Goal: Information Seeking & Learning: Learn about a topic

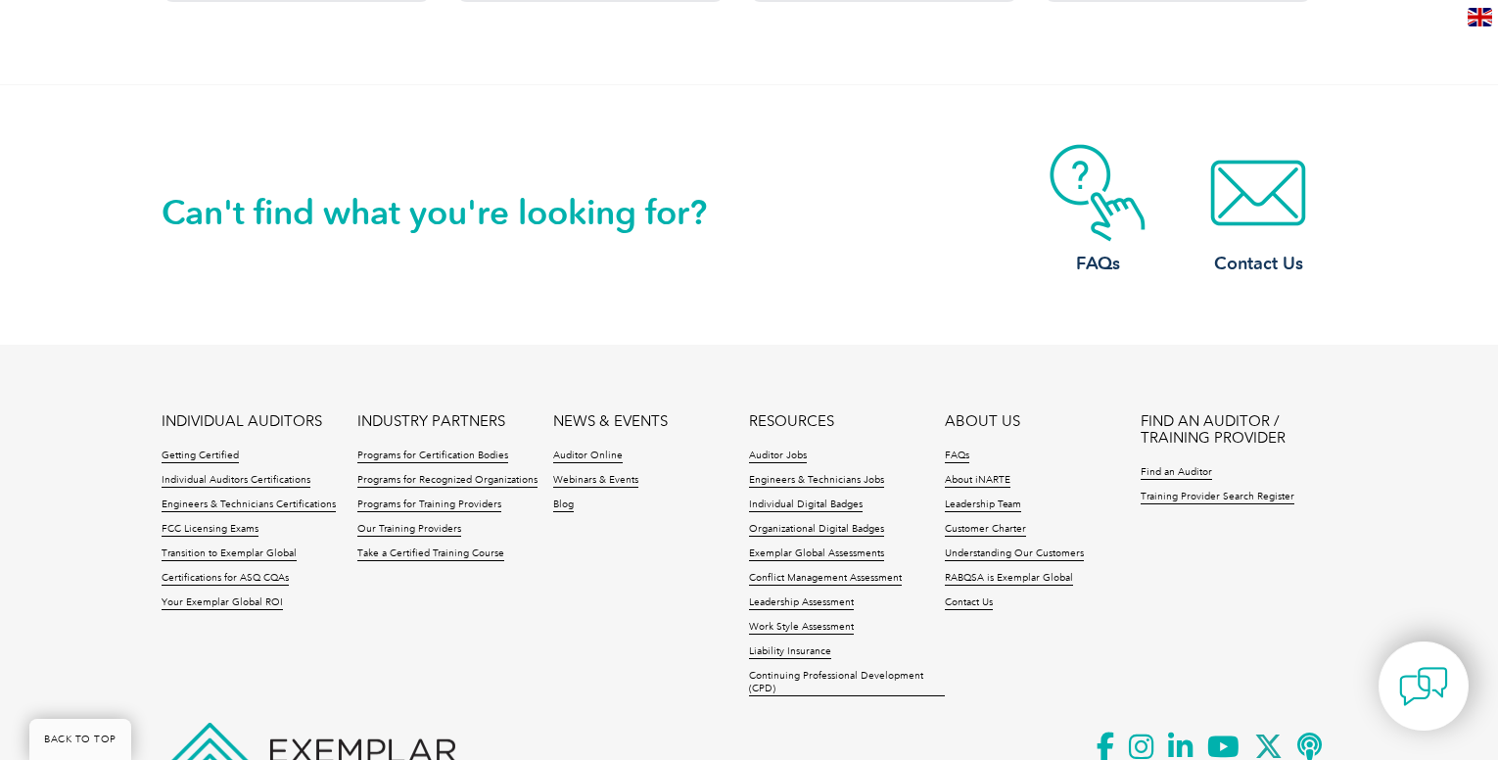
scroll to position [2056, 0]
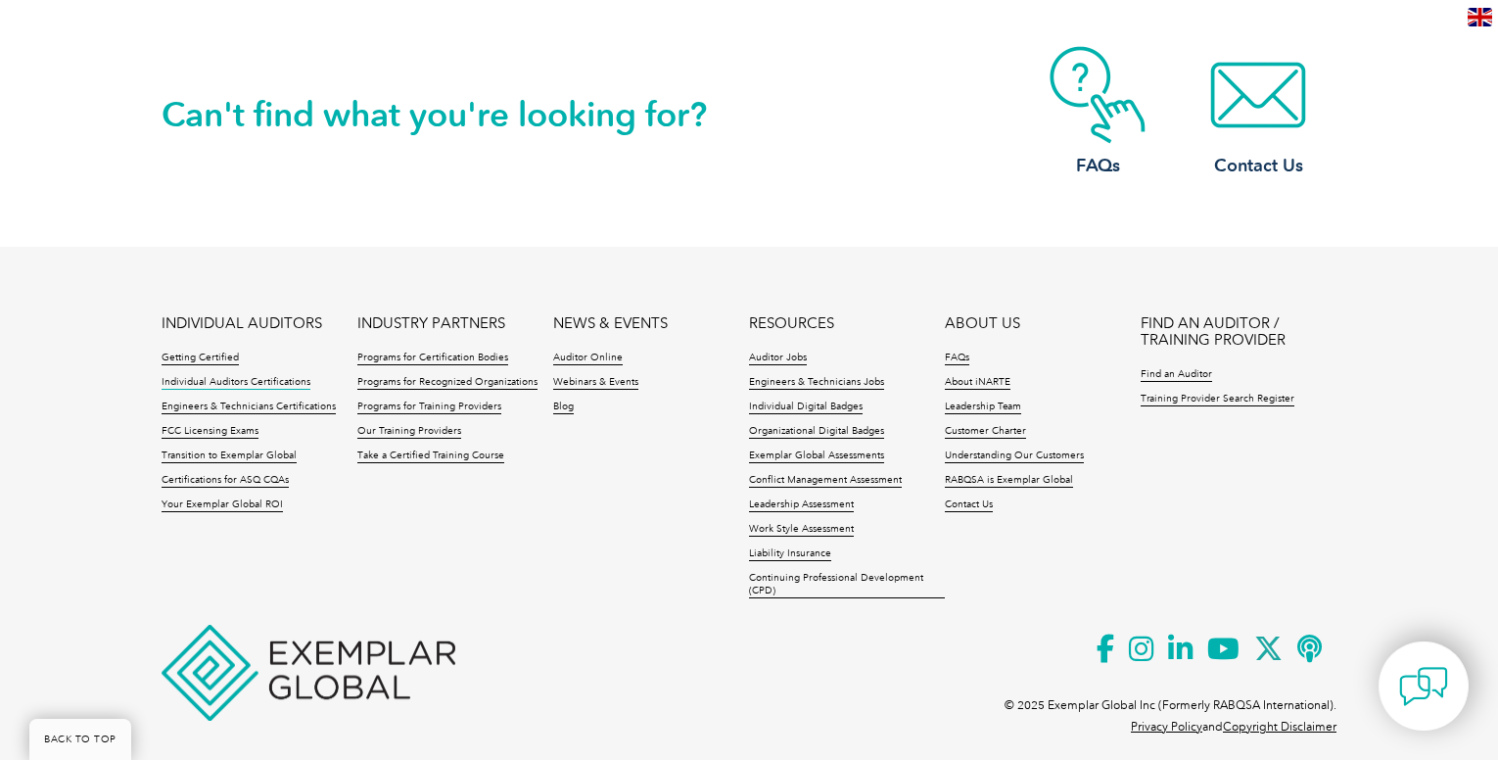
click at [281, 377] on link "Individual Auditors Certifications" at bounding box center [236, 383] width 149 height 14
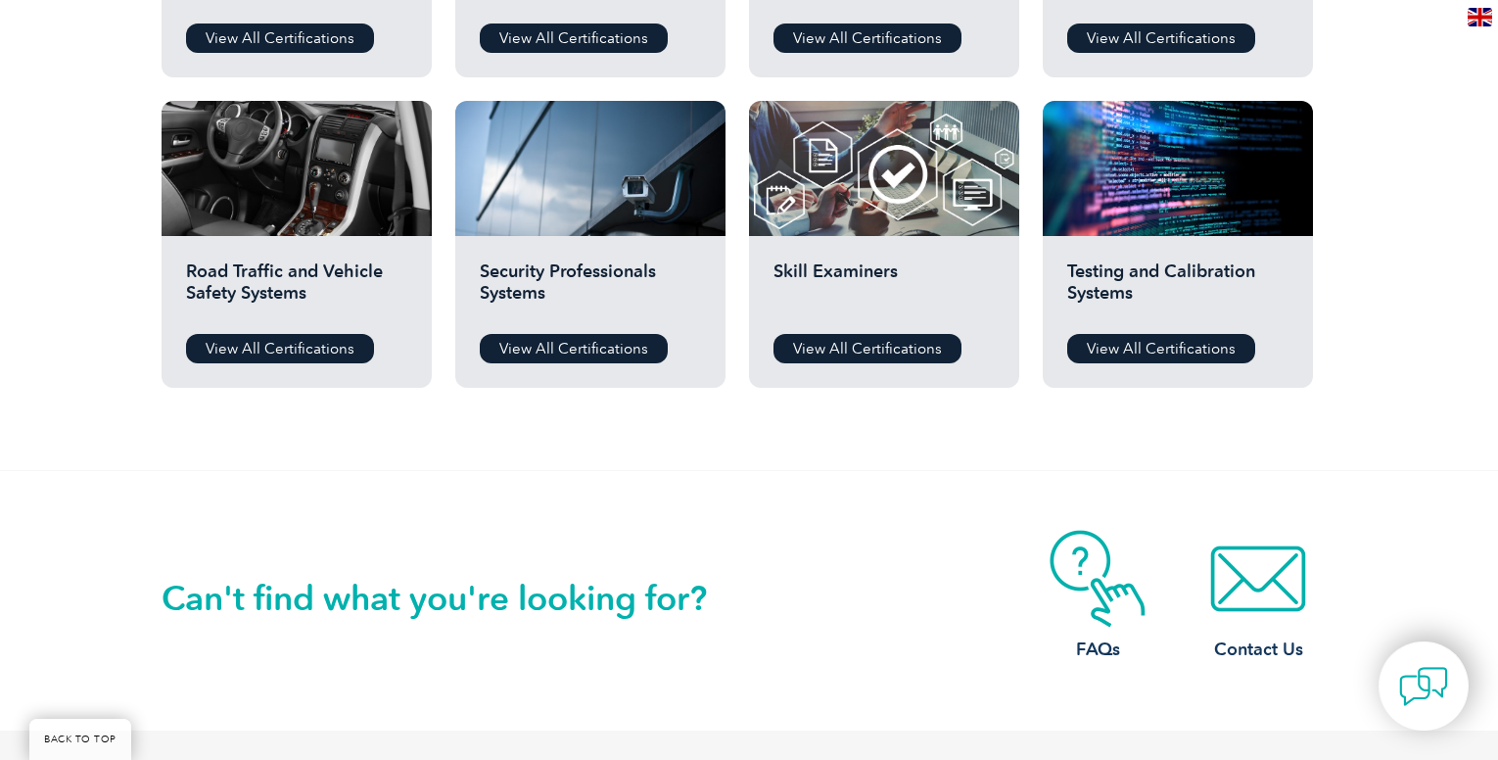
scroll to position [1368, 0]
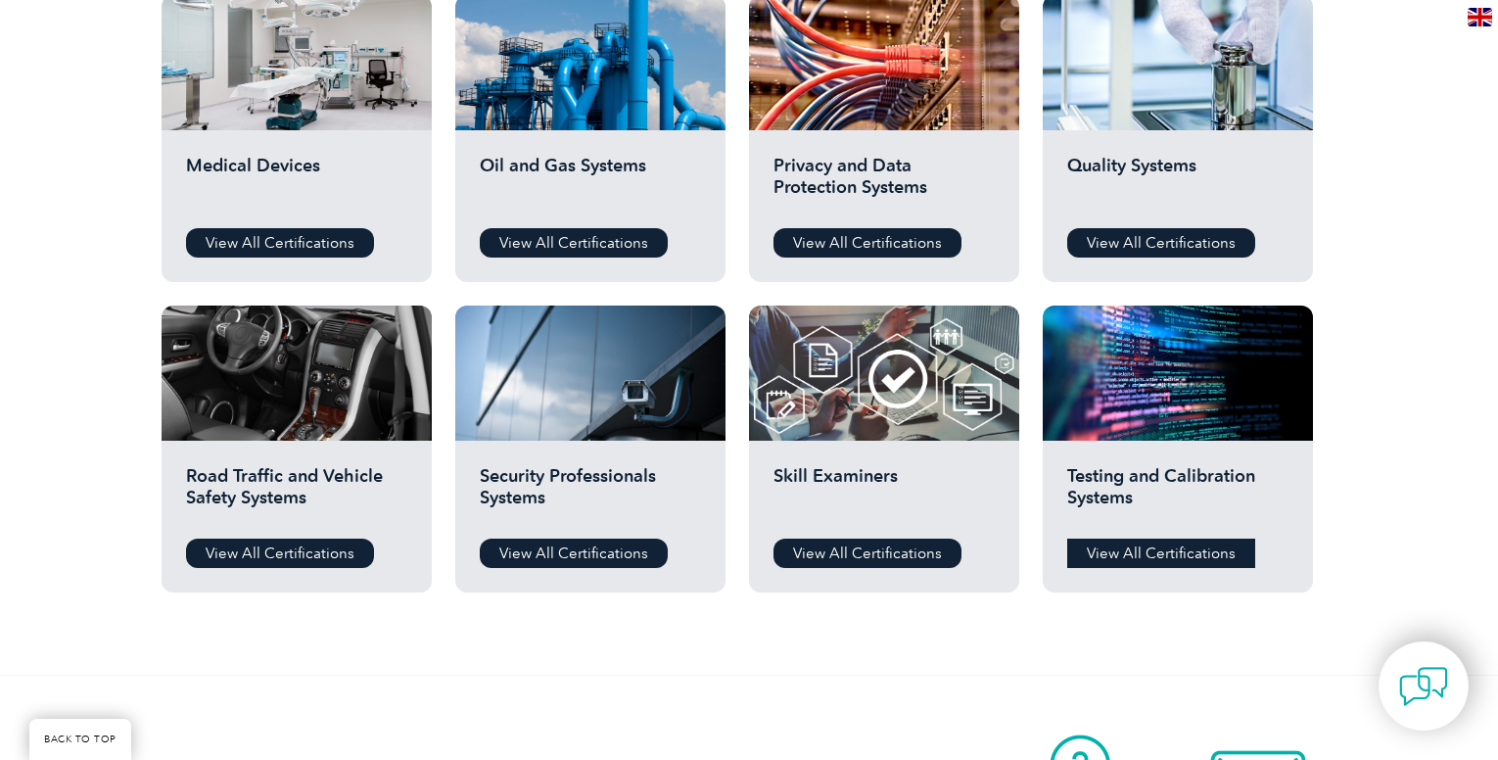
click at [1109, 548] on link "View All Certifications" at bounding box center [1161, 552] width 188 height 29
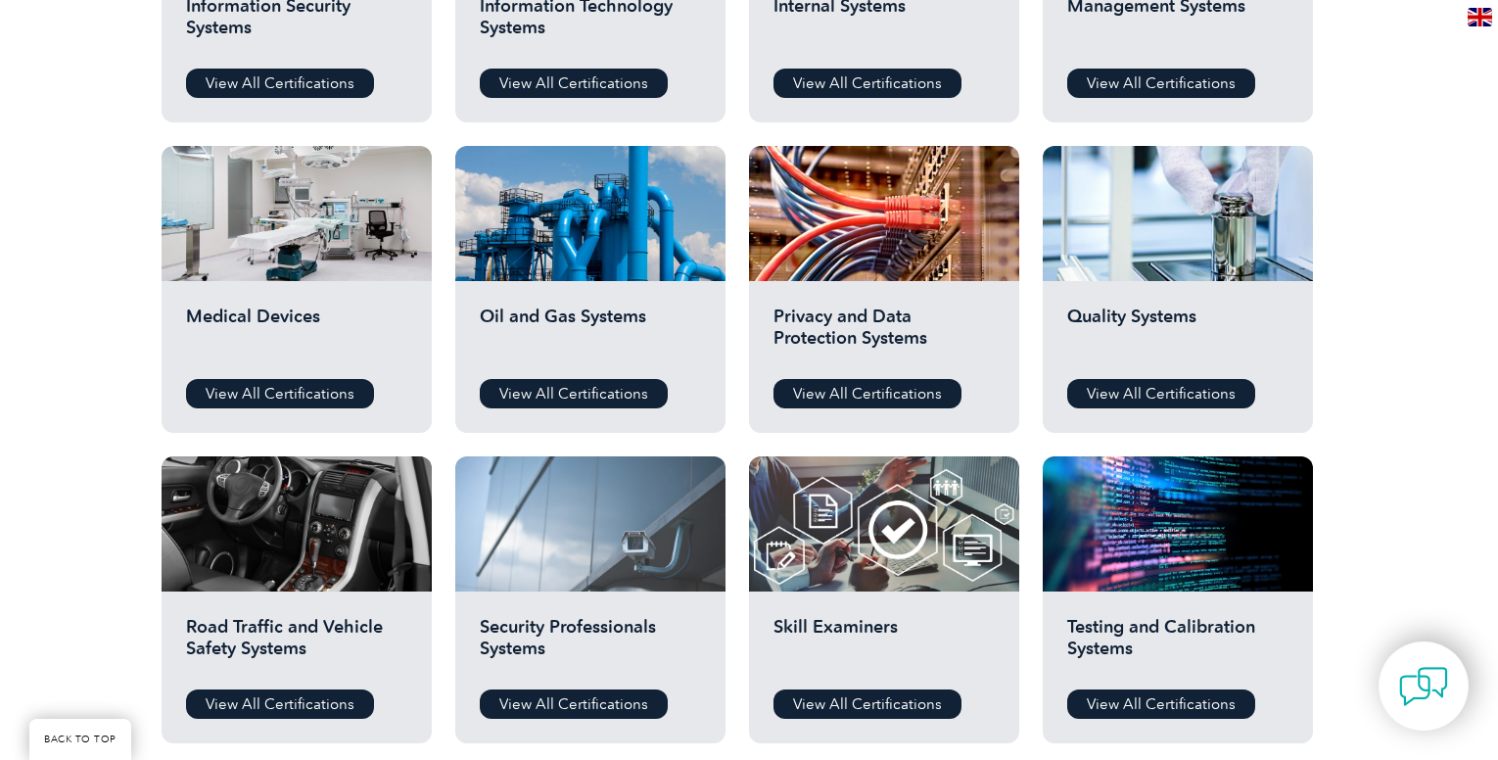
scroll to position [1172, 0]
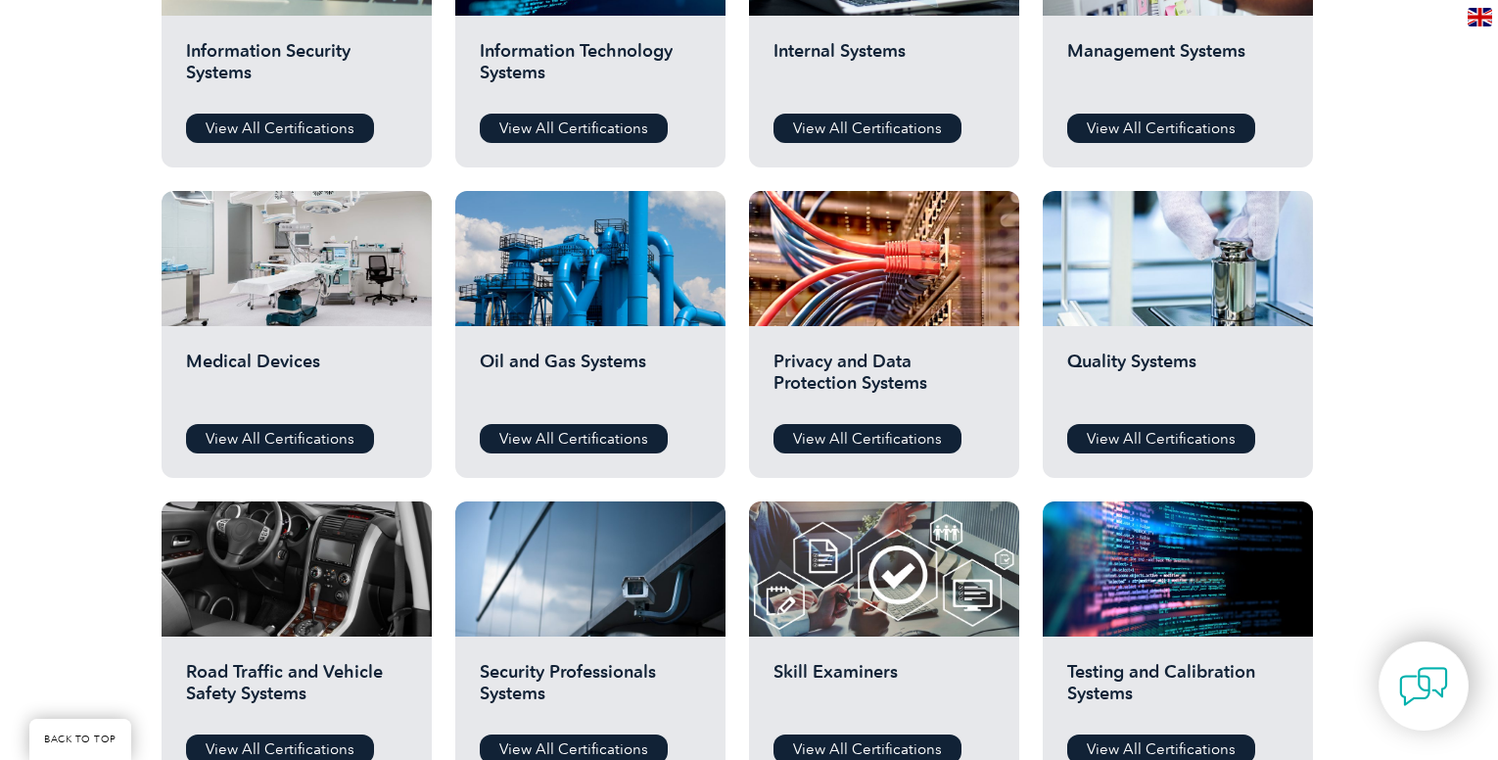
click at [541, 414] on div "Oil and Gas Systems View All Certifications" at bounding box center [590, 402] width 270 height 152
click at [562, 432] on link "View All Certifications" at bounding box center [574, 438] width 188 height 29
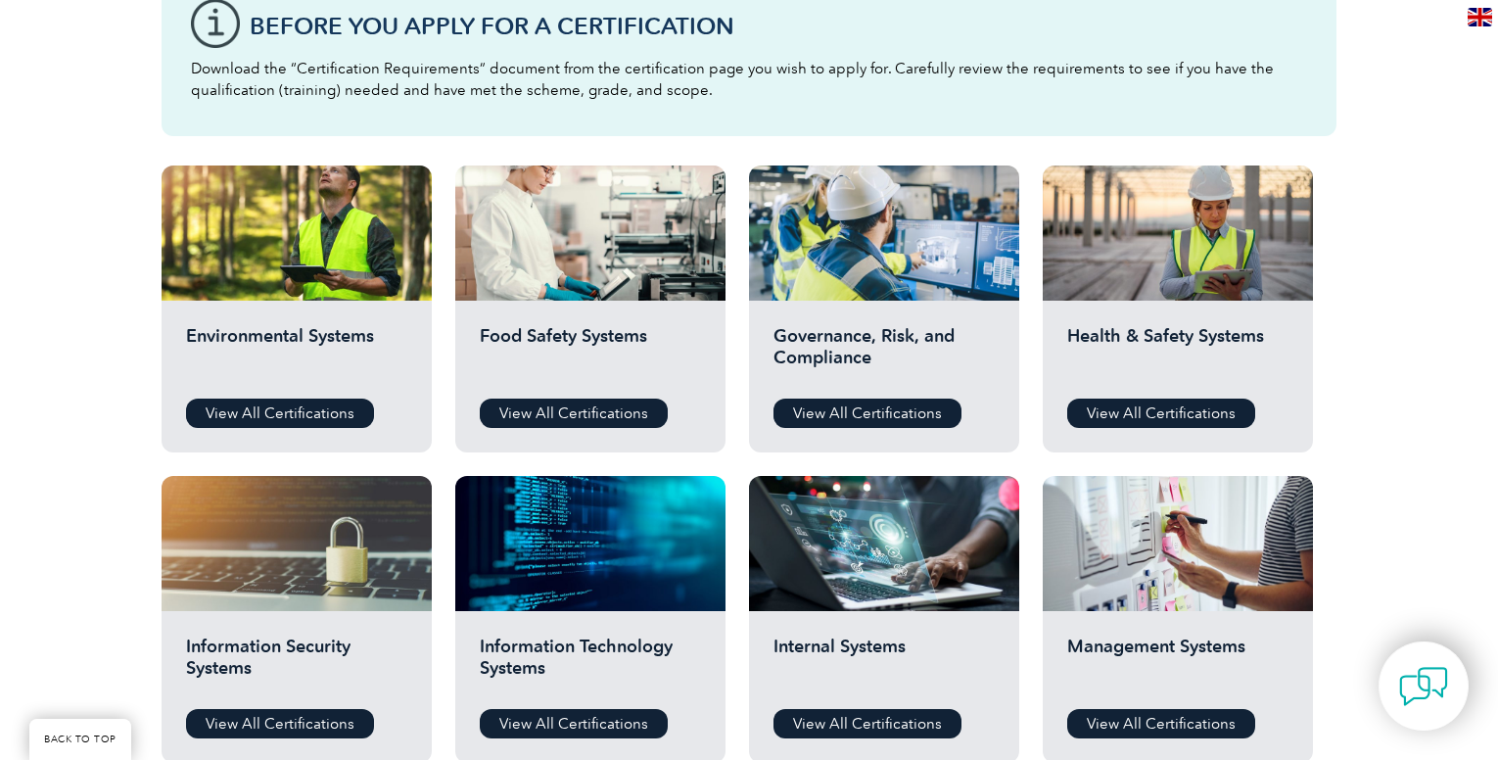
scroll to position [783, 0]
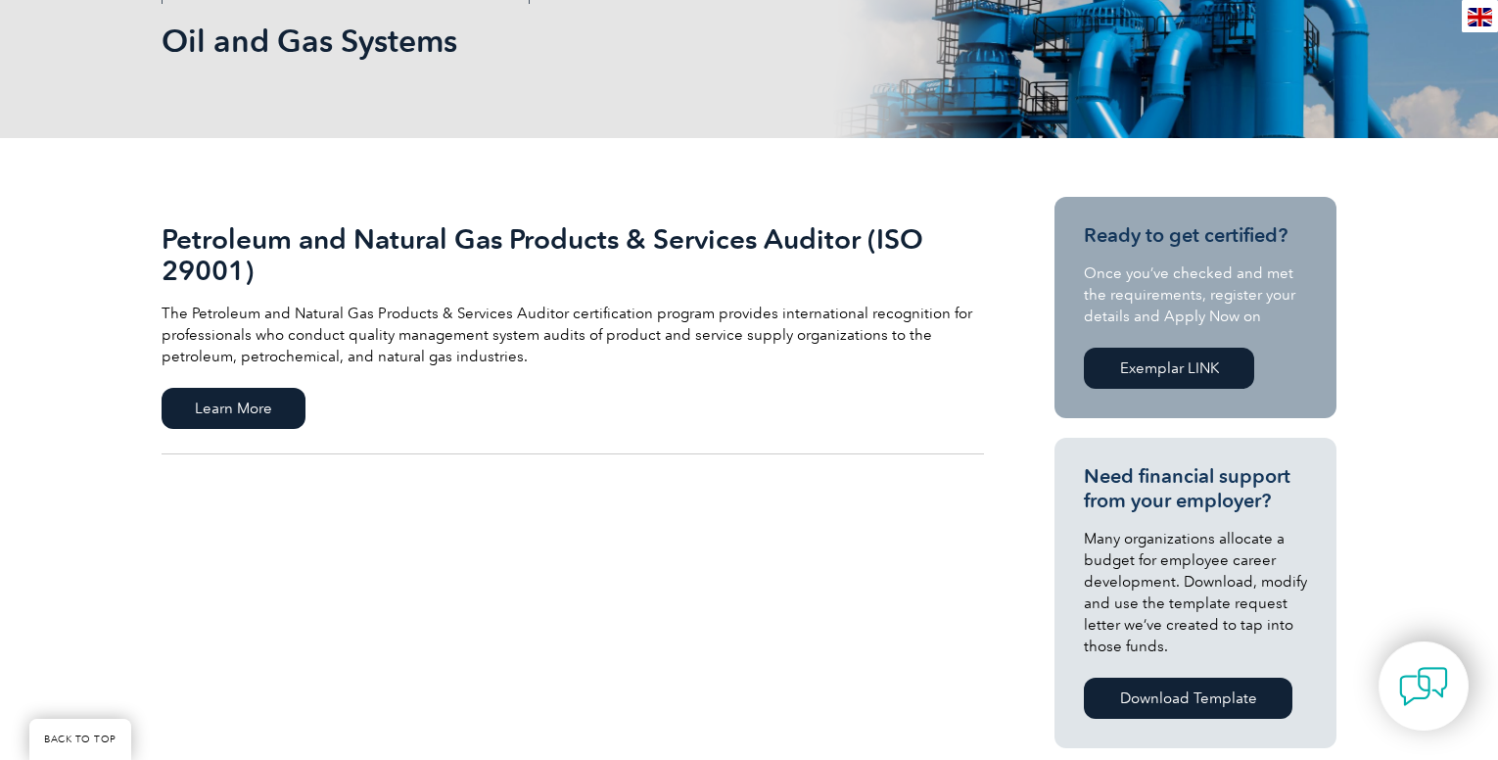
scroll to position [294, 0]
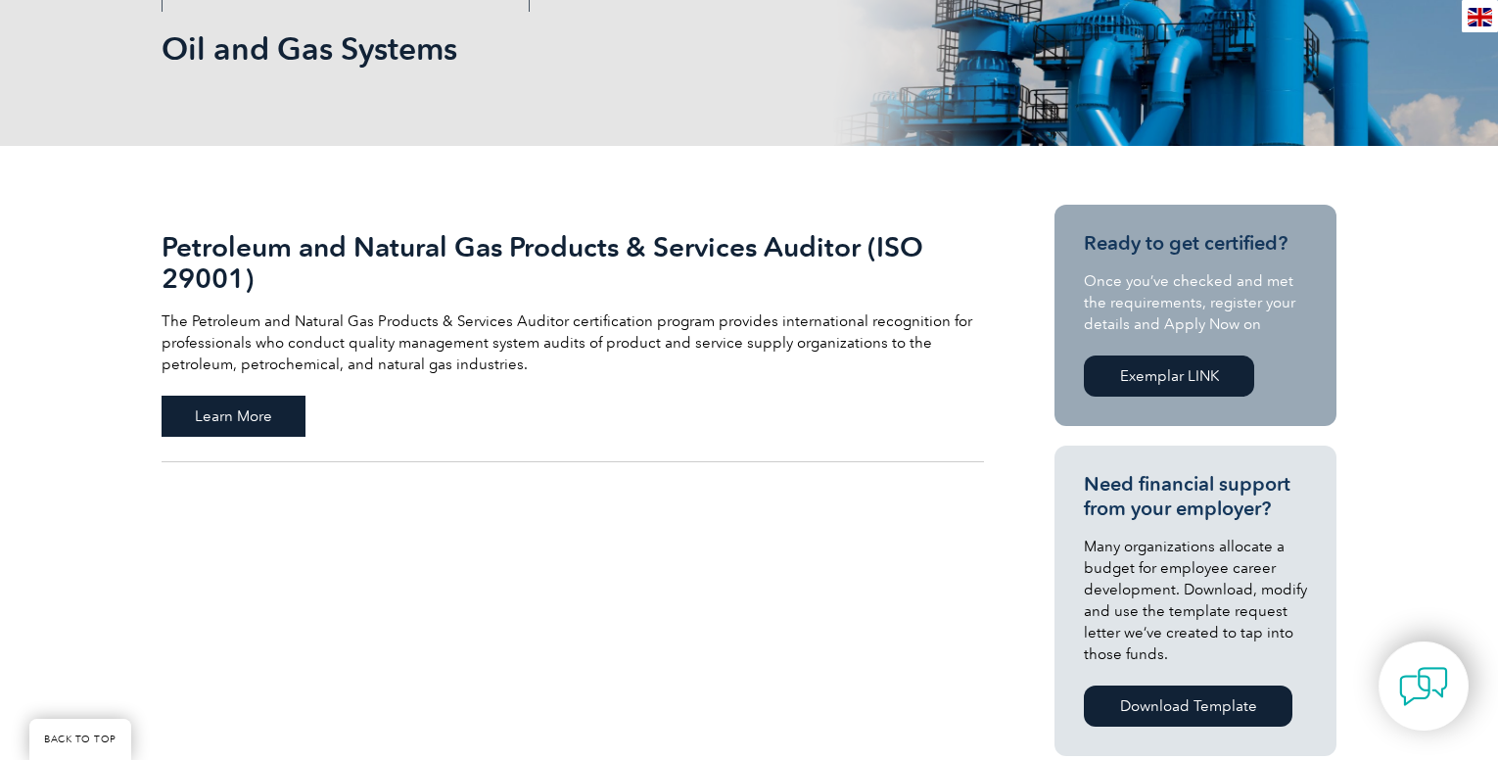
click at [266, 399] on span "Learn More" at bounding box center [234, 416] width 144 height 41
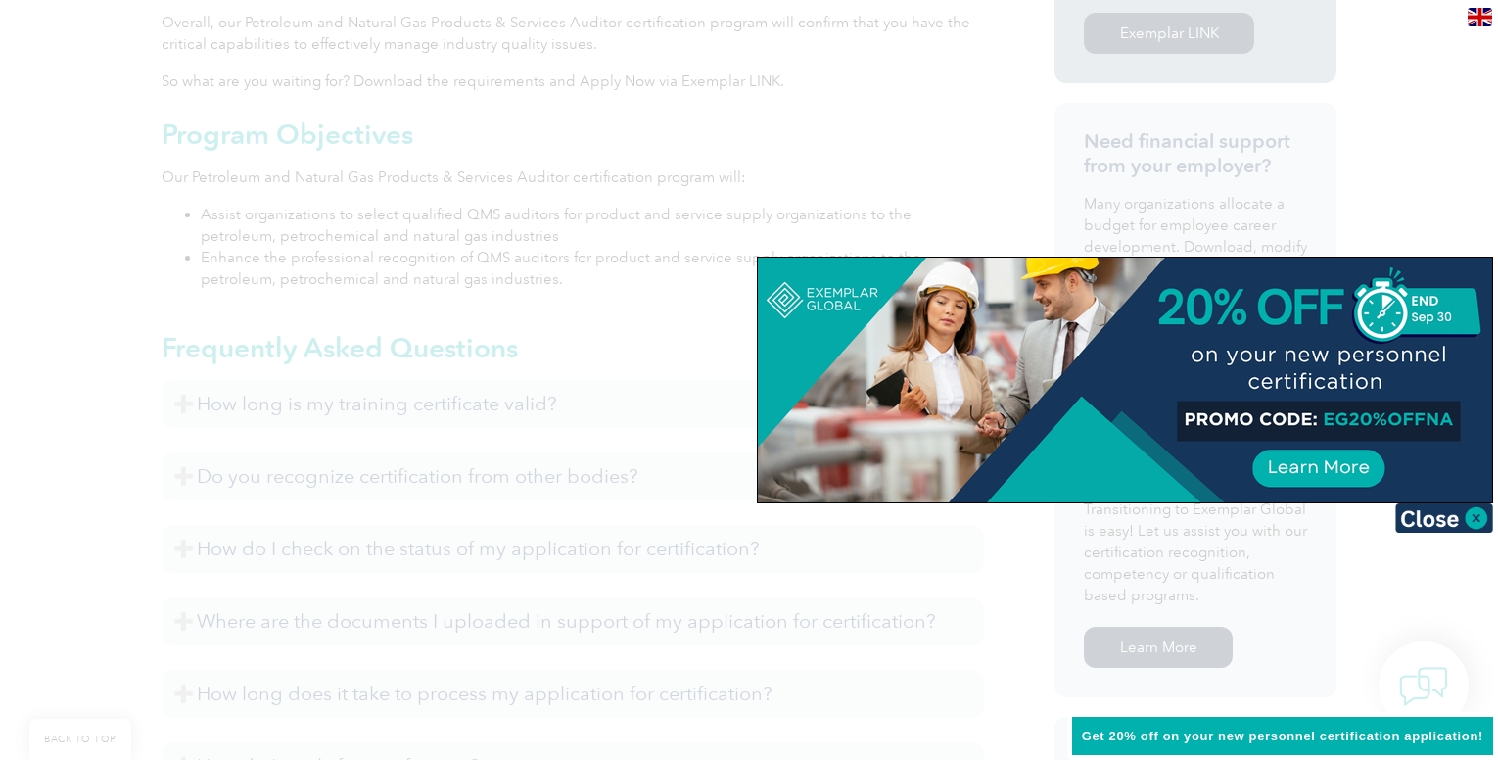
scroll to position [979, 0]
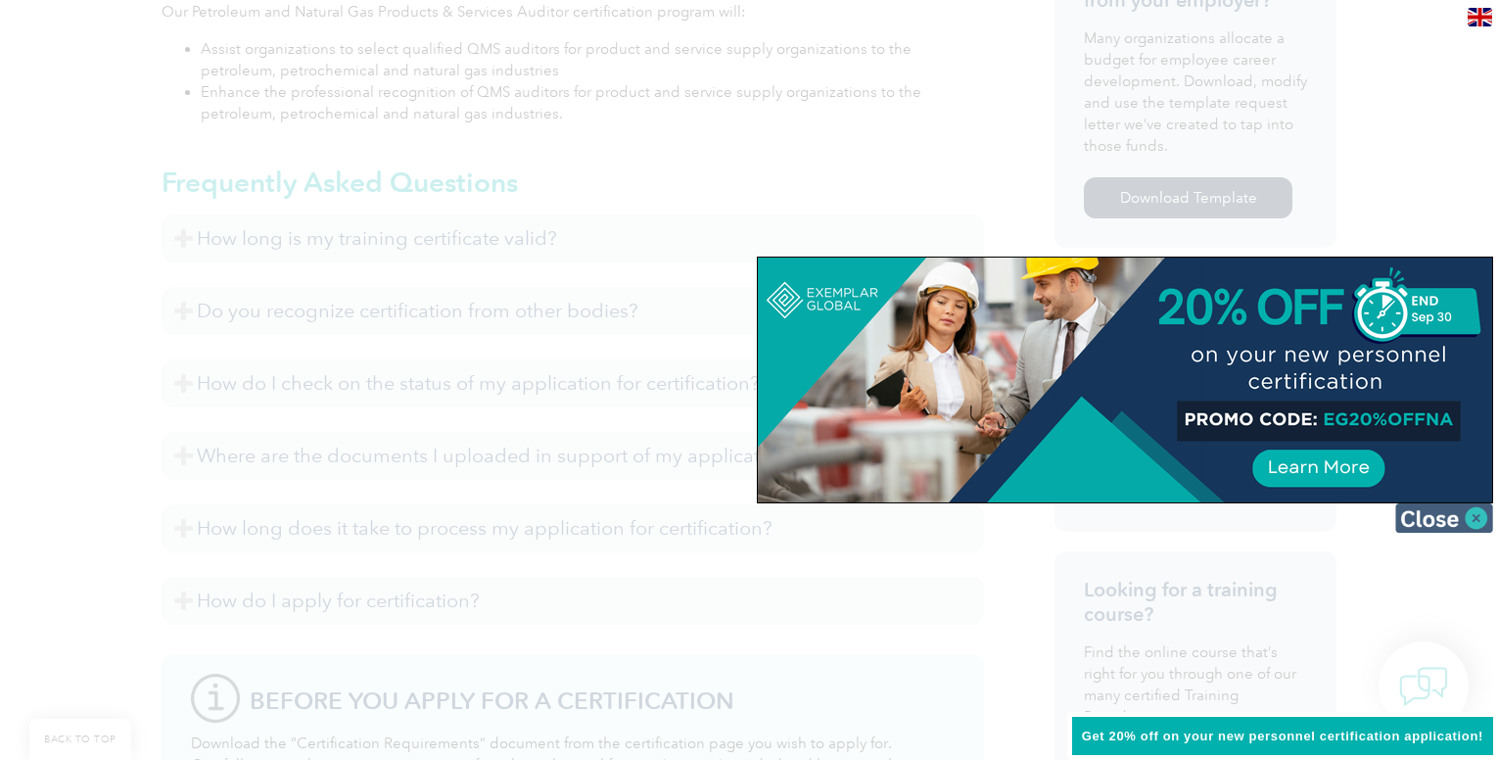
click at [1442, 521] on img at bounding box center [1444, 517] width 98 height 29
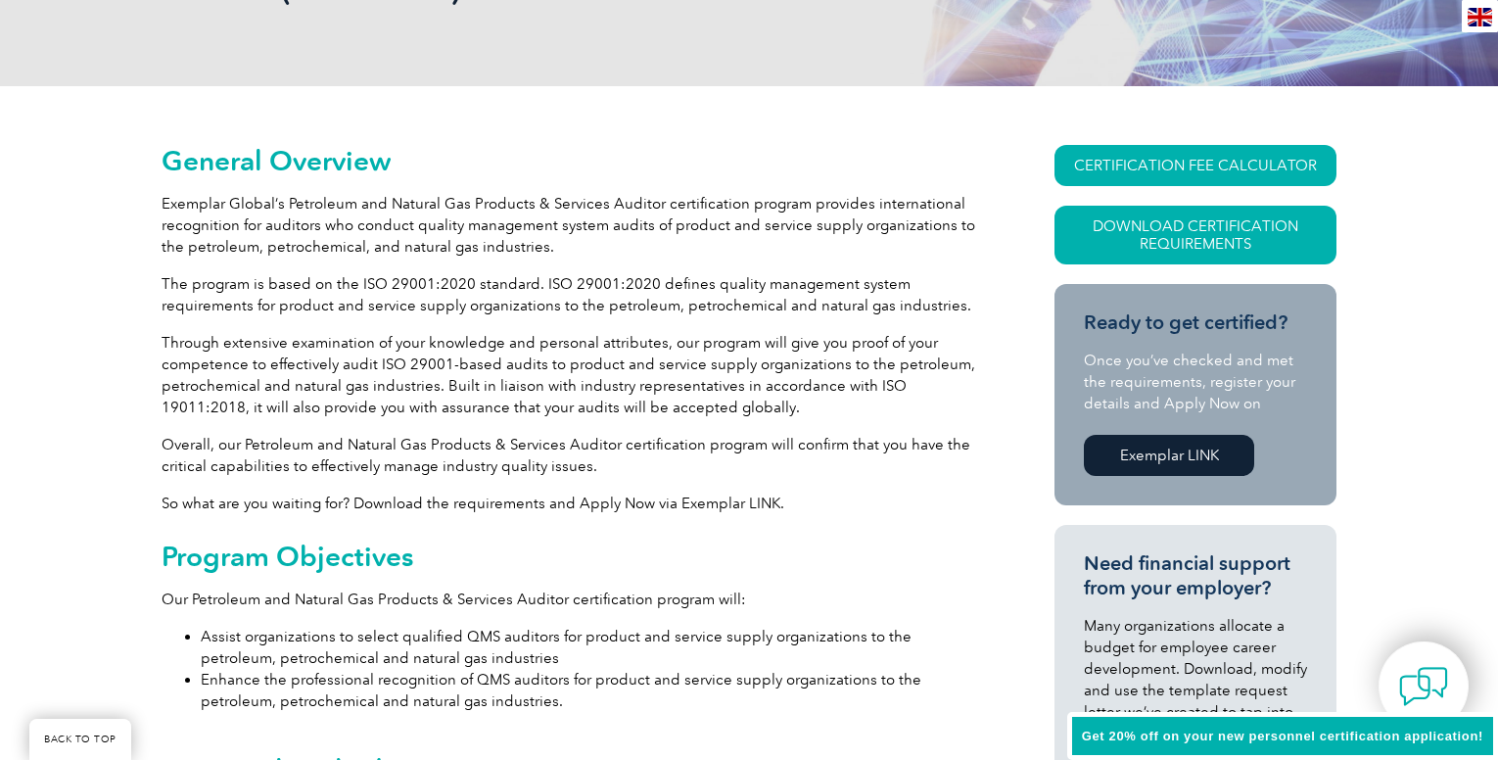
scroll to position [0, 0]
